Goal: Navigation & Orientation: Find specific page/section

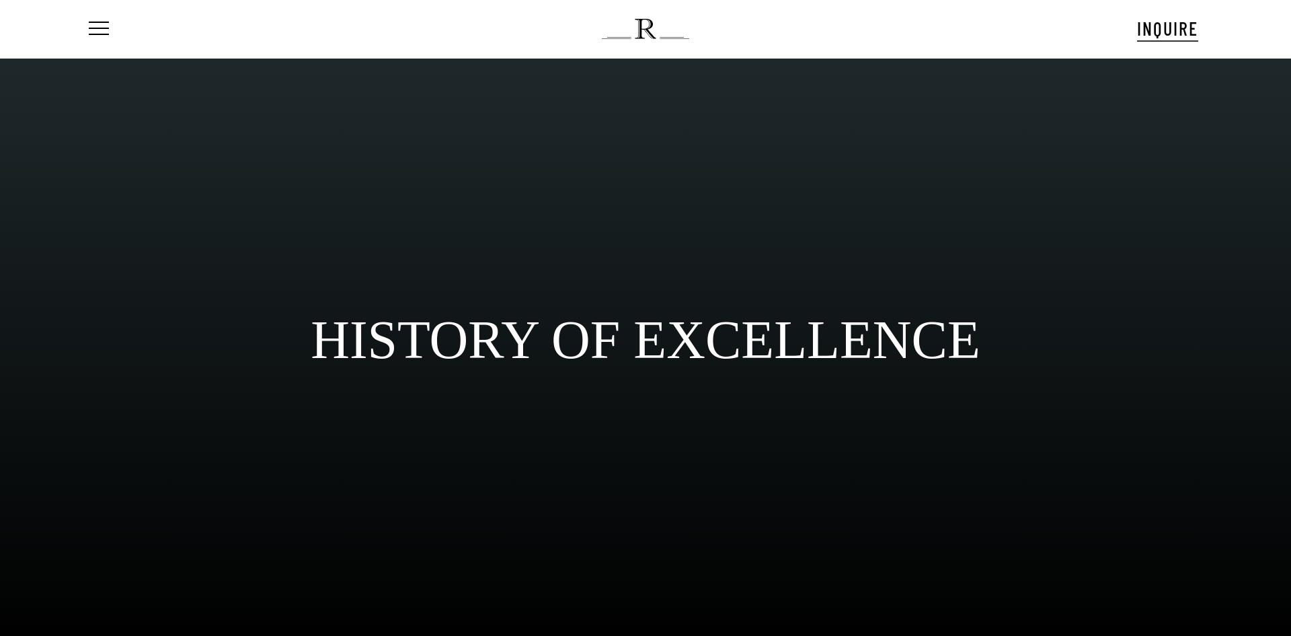
scroll to position [74, 0]
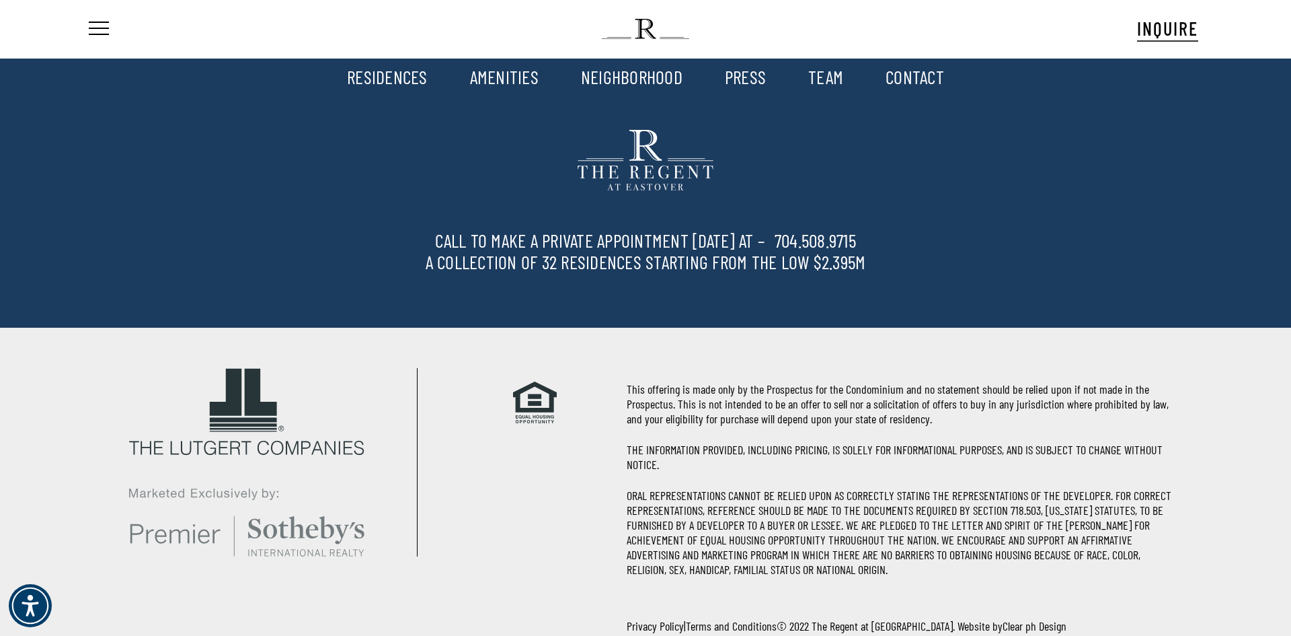
click at [822, 79] on body "Skip to main content Hit enter to search or ESC to close Close Search Menu INQU…" at bounding box center [645, 318] width 1291 height 636
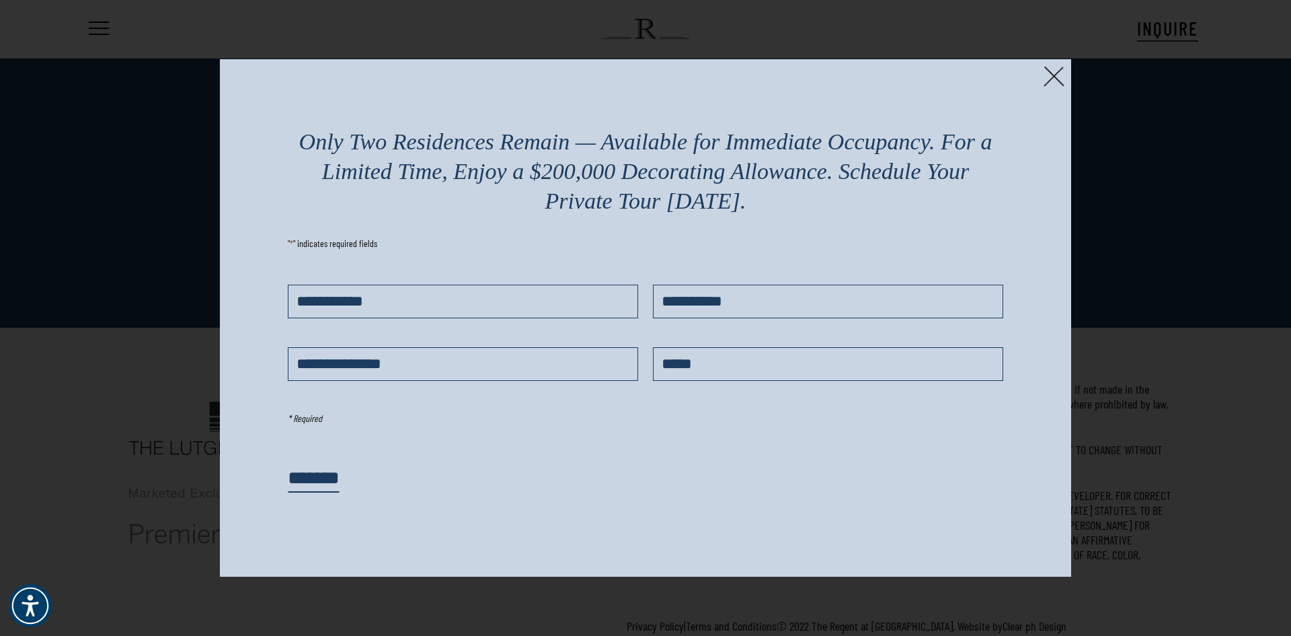
click at [1051, 72] on img at bounding box center [1054, 76] width 21 height 21
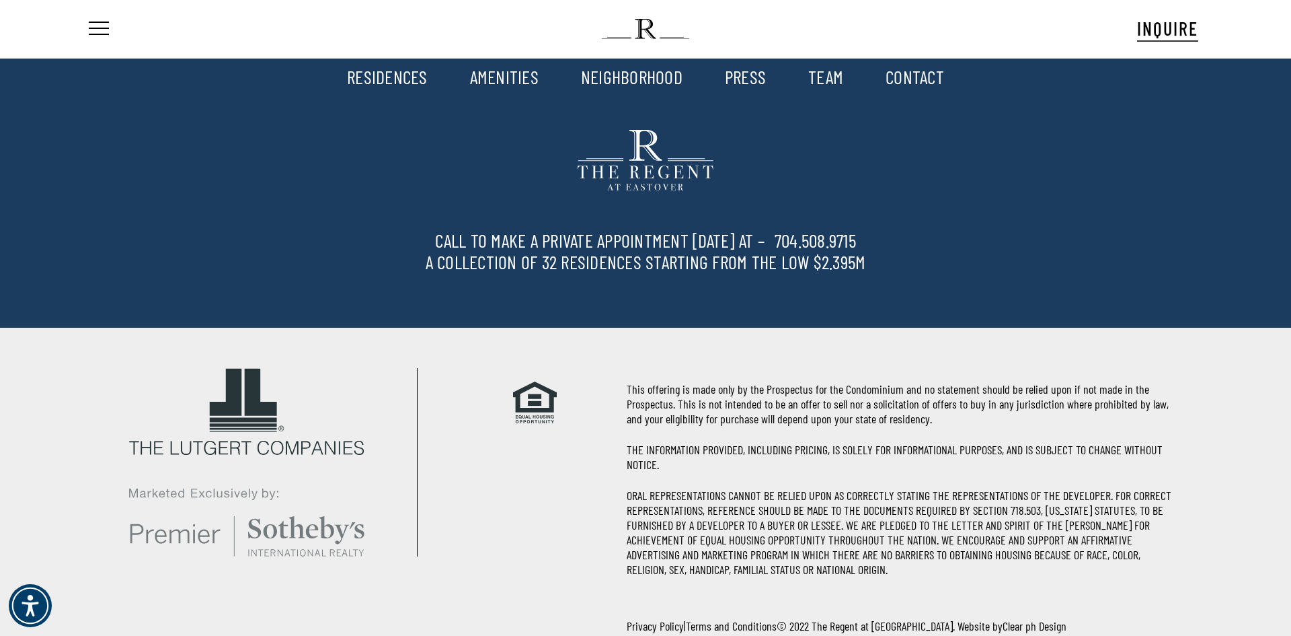
click at [825, 78] on link "TEAM" at bounding box center [825, 76] width 35 height 23
click at [404, 76] on link "RESIDENCES" at bounding box center [387, 76] width 81 height 23
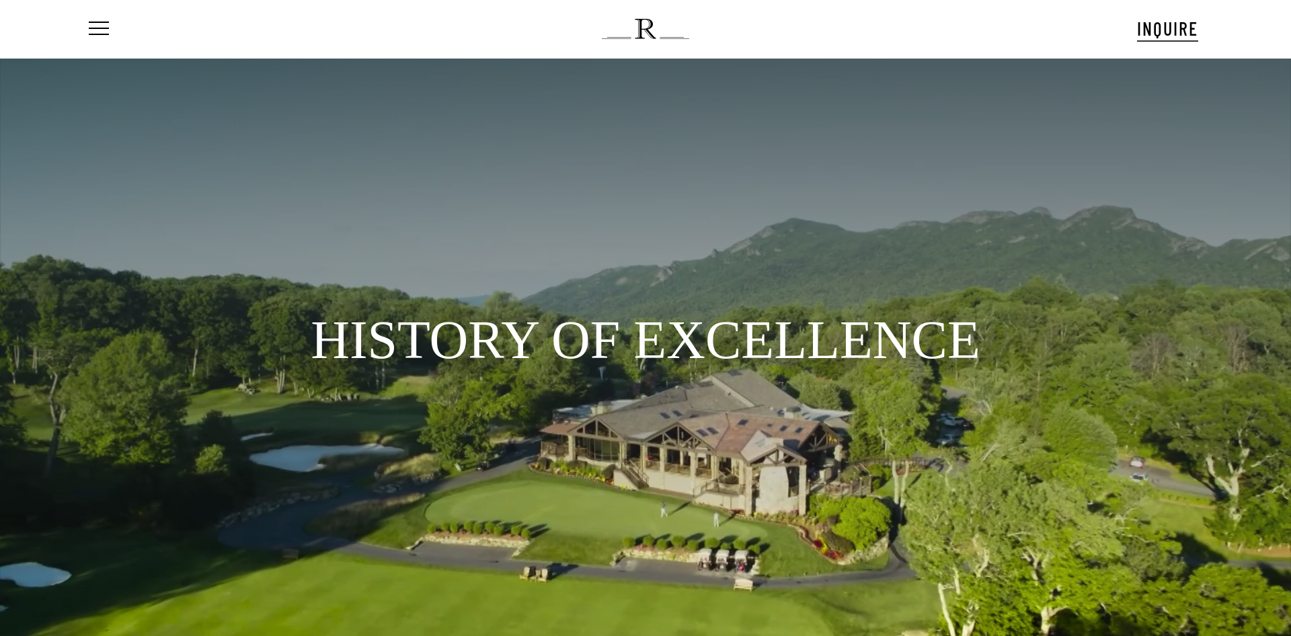
scroll to position [74, 0]
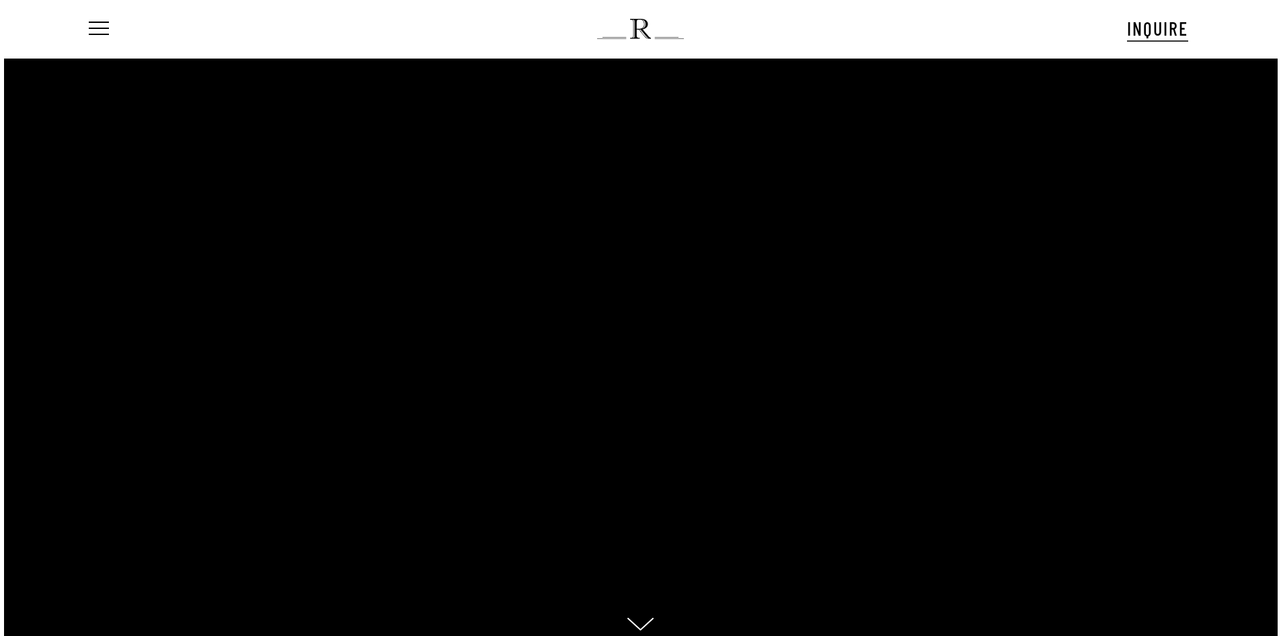
scroll to position [59, 0]
